Goal: Transaction & Acquisition: Subscribe to service/newsletter

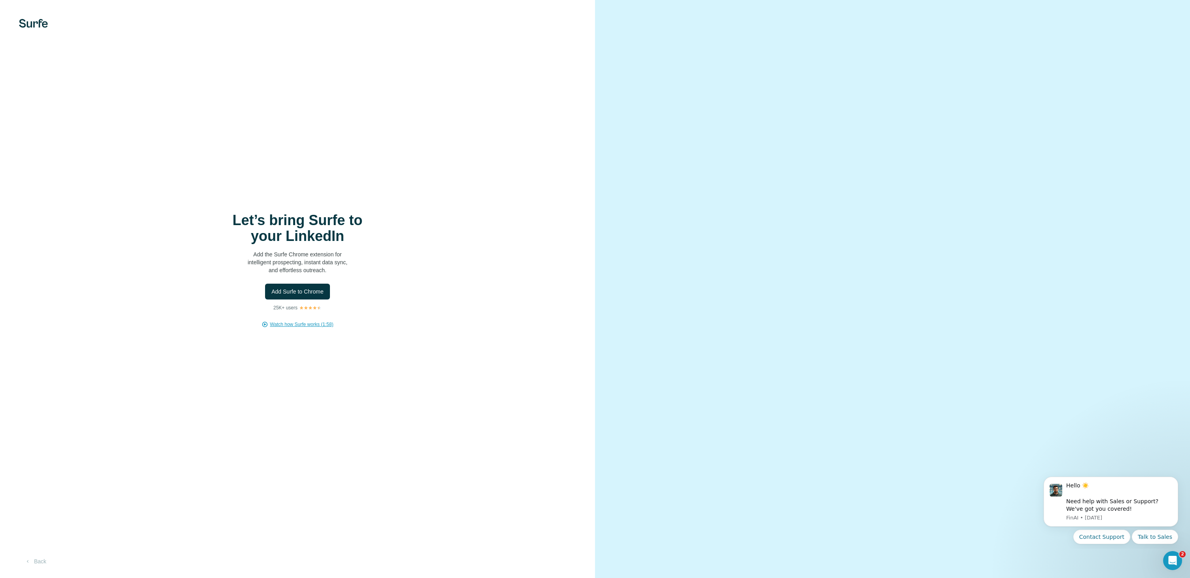
click at [304, 327] on span "Watch how Surfe works (1:58)" at bounding box center [301, 324] width 63 height 7
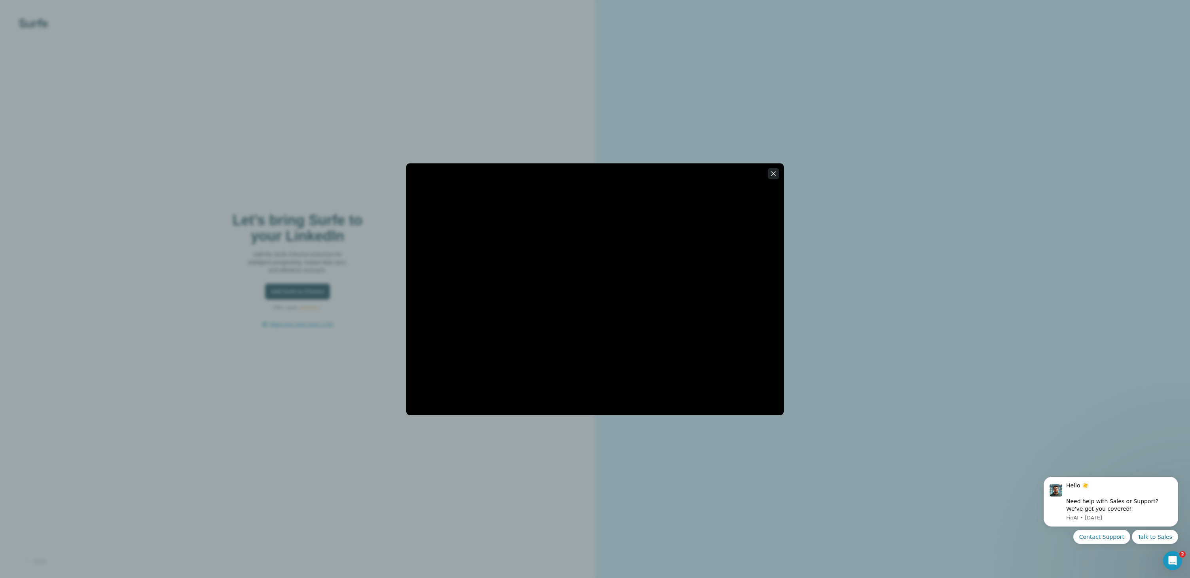
click at [776, 174] on icon "button" at bounding box center [773, 174] width 8 height 8
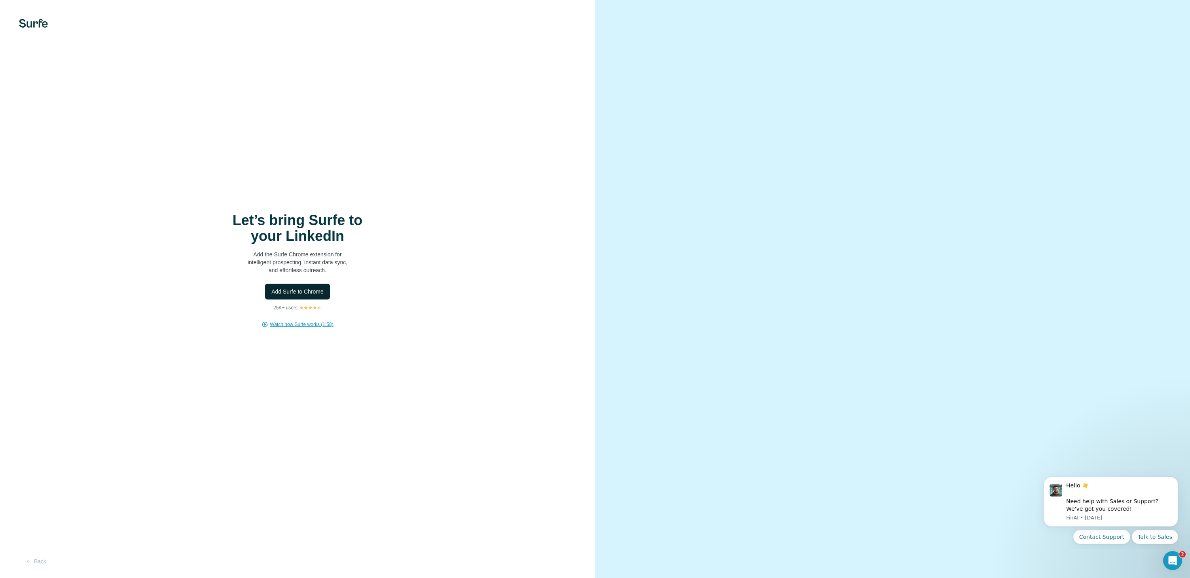
click at [316, 294] on span "Add Surfe to Chrome" at bounding box center [297, 292] width 52 height 8
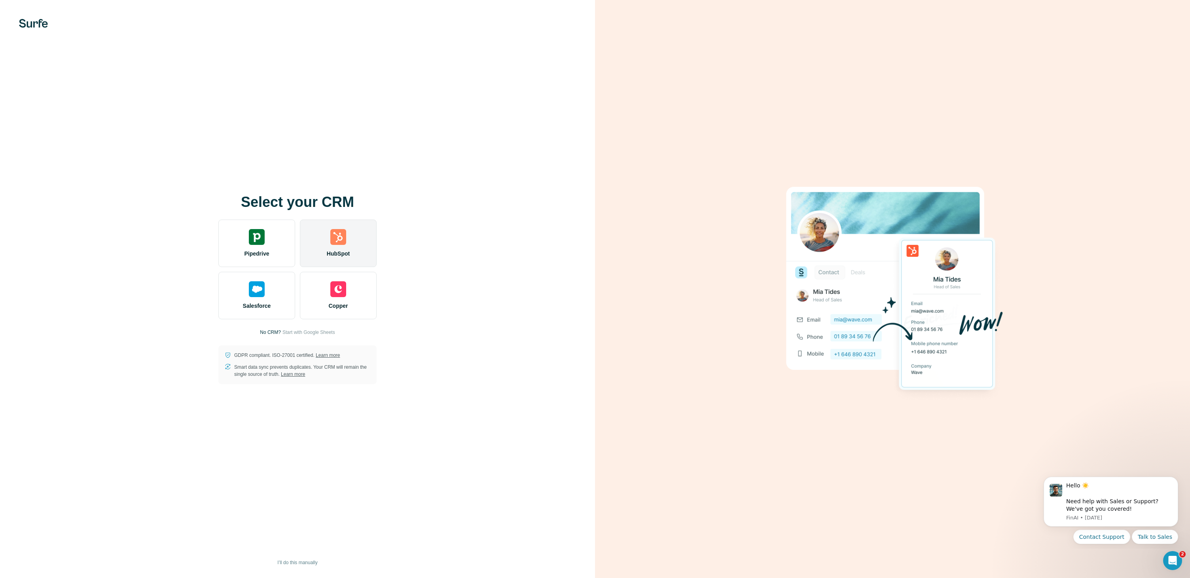
click at [347, 248] on div "HubSpot" at bounding box center [338, 243] width 77 height 47
